Goal: Task Accomplishment & Management: Complete application form

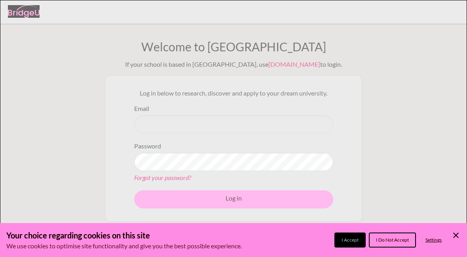
click at [456, 234] on icon "Cookie Control Close Icon" at bounding box center [455, 235] width 9 height 9
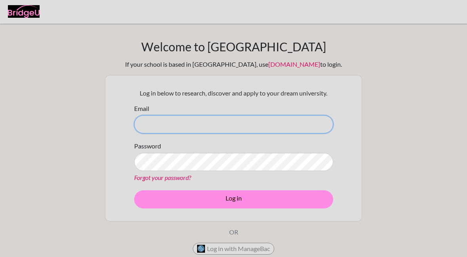
click at [274, 115] on input "Email" at bounding box center [233, 124] width 199 height 18
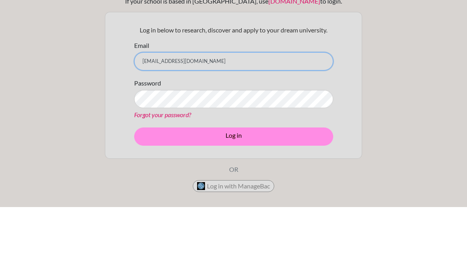
type input "23103@acis.ac."
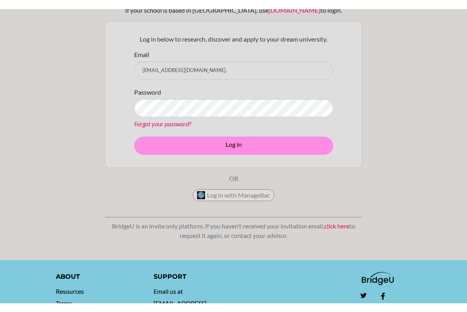
scroll to position [55, 0]
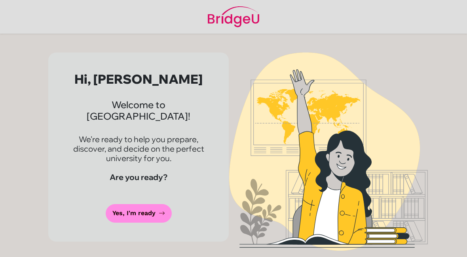
click at [159, 210] on icon at bounding box center [162, 213] width 6 height 6
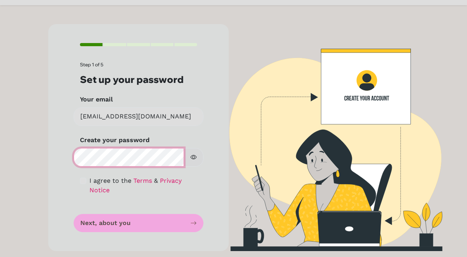
scroll to position [16, 0]
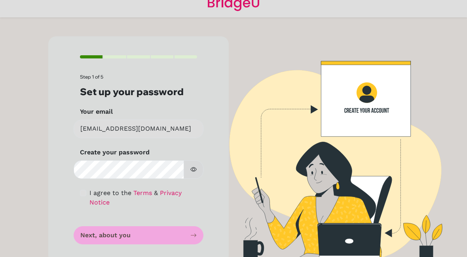
click at [181, 223] on form "Step 1 of 5 Set up your password Your email 230103@acis.ac.th Invalid email Cre…" at bounding box center [138, 159] width 117 height 170
click at [181, 222] on form "Step 1 of 5 Set up your password Your email 230103@acis.ac.th Invalid email Cre…" at bounding box center [138, 159] width 117 height 170
click at [184, 236] on form "Step 1 of 5 Set up your password Your email 230103@acis.ac.th Invalid email Cre…" at bounding box center [138, 159] width 117 height 170
click at [184, 238] on form "Step 1 of 5 Set up your password Your email 230103@acis.ac.th Invalid email Cre…" at bounding box center [138, 159] width 117 height 170
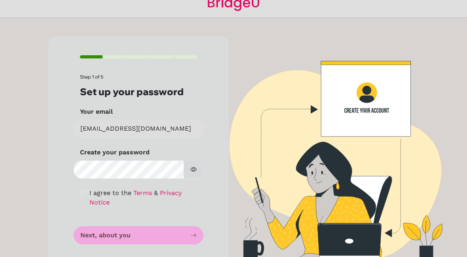
click at [196, 169] on icon "button" at bounding box center [193, 170] width 6 height 6
click at [196, 176] on button "button" at bounding box center [194, 170] width 20 height 19
click at [157, 244] on form "Step 1 of 5 Set up your password Your email 230103@acis.ac.th Invalid email Cre…" at bounding box center [138, 159] width 117 height 170
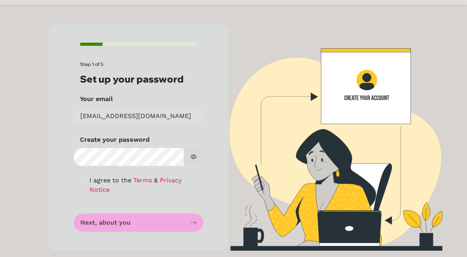
scroll to position [28, 0]
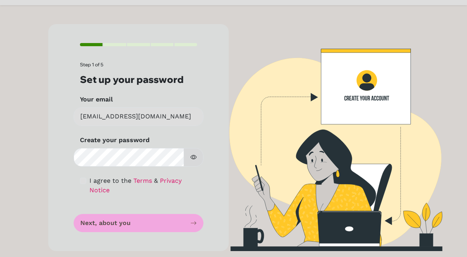
click at [81, 183] on input "checkbox" at bounding box center [83, 181] width 6 height 6
checkbox input "true"
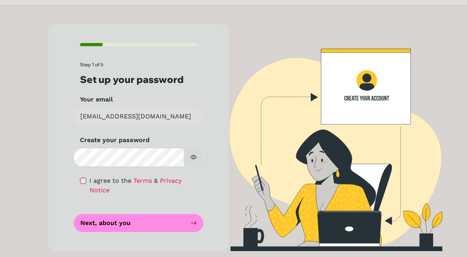
click at [97, 226] on button "Next, about you" at bounding box center [139, 223] width 130 height 19
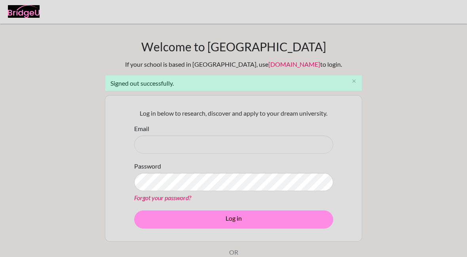
click at [310, 145] on input "Email" at bounding box center [233, 145] width 199 height 18
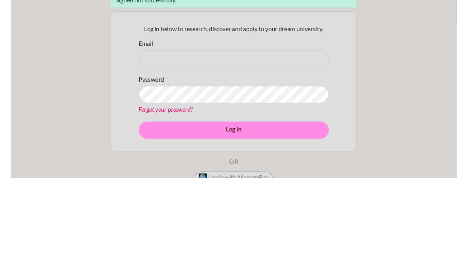
scroll to position [83, 0]
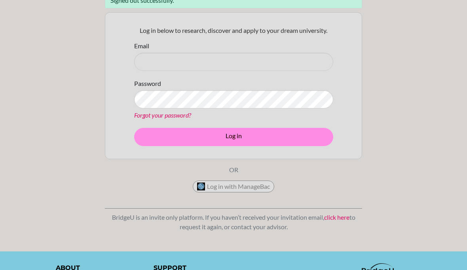
click at [301, 62] on input "Email" at bounding box center [233, 62] width 199 height 18
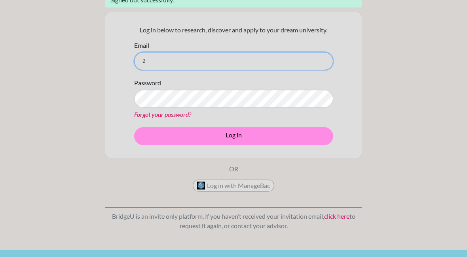
type input "230103@acis.ac.th"
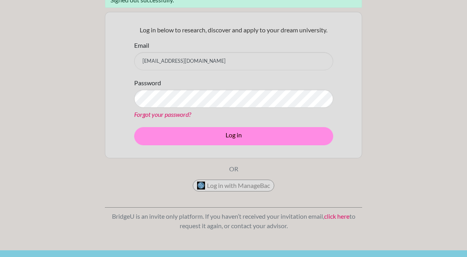
click at [303, 144] on button "Log in" at bounding box center [233, 136] width 199 height 18
click at [312, 144] on button "Log in" at bounding box center [233, 136] width 199 height 18
